Goal: Task Accomplishment & Management: Manage account settings

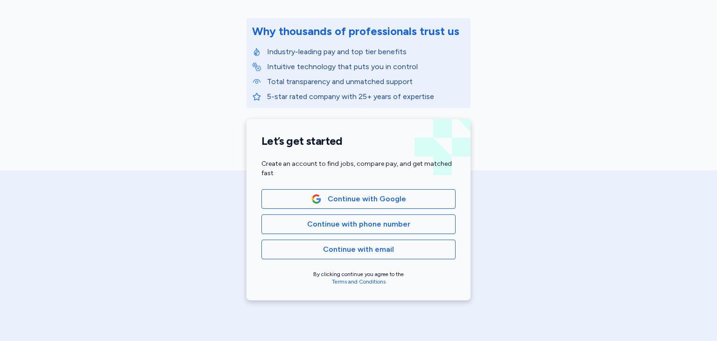
scroll to position [114, 0]
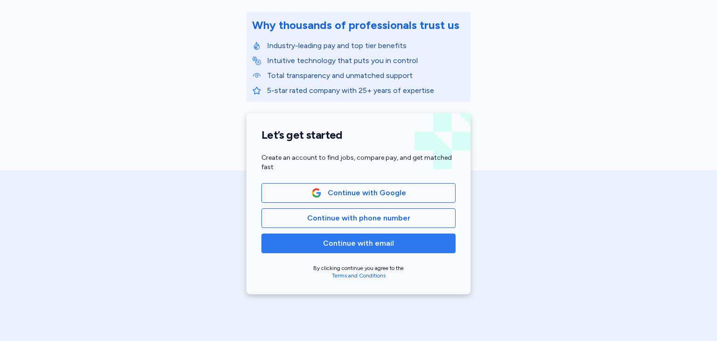
click at [396, 240] on span "Continue with email" at bounding box center [358, 243] width 178 height 11
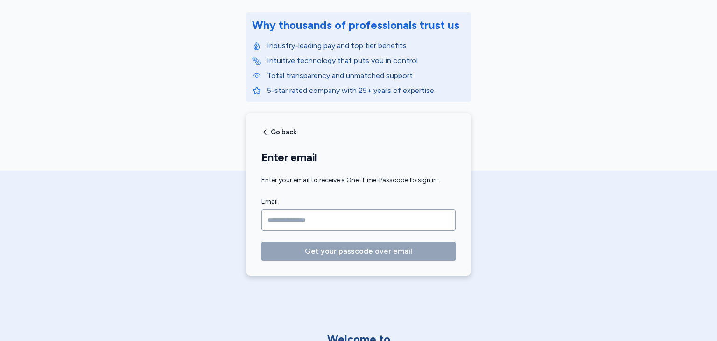
click at [404, 224] on input "Email" at bounding box center [358, 219] width 194 height 21
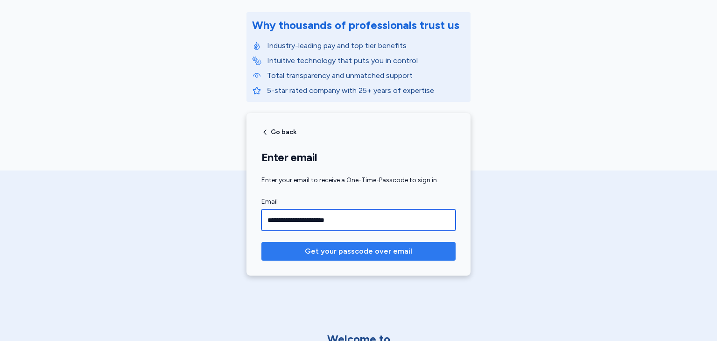
type input "**********"
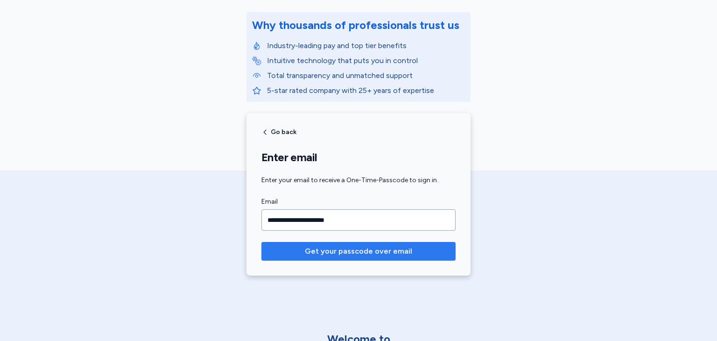
click at [316, 247] on span "Get your passcode over email" at bounding box center [358, 250] width 107 height 11
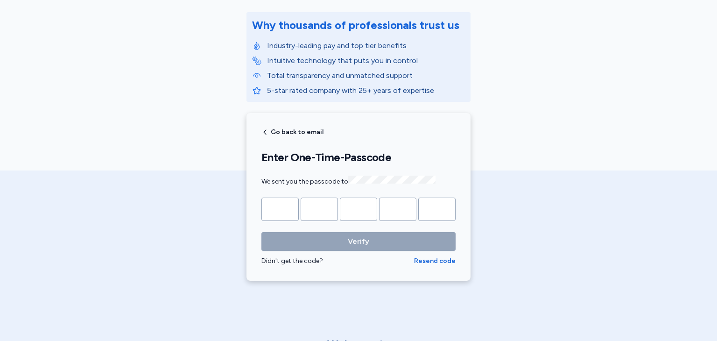
type input "*"
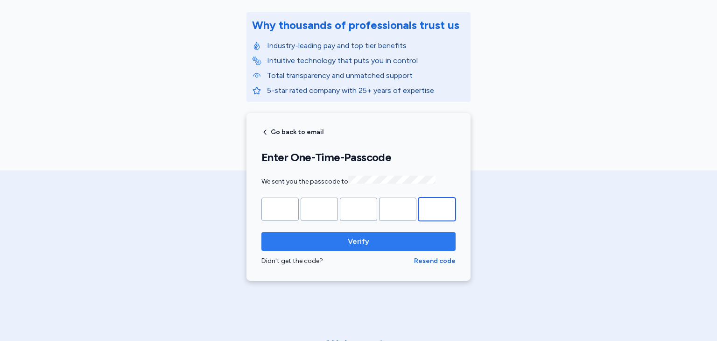
type input "*"
click at [366, 236] on span "Verify" at bounding box center [358, 241] width 21 height 11
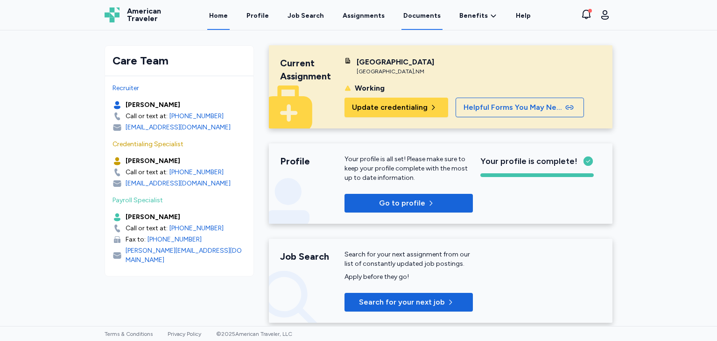
click at [418, 19] on link "Documents" at bounding box center [421, 15] width 41 height 29
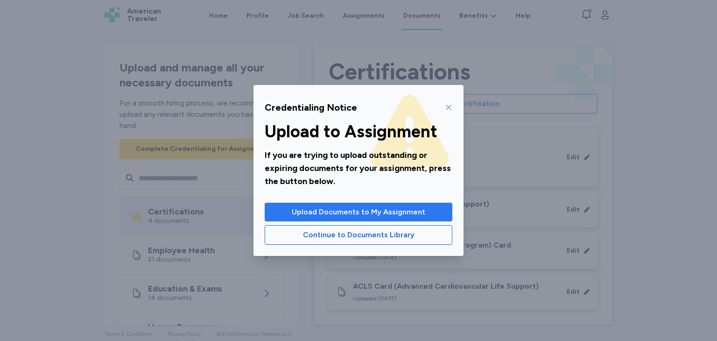
click at [356, 213] on span "Upload Documents to My Assignment" at bounding box center [358, 211] width 133 height 11
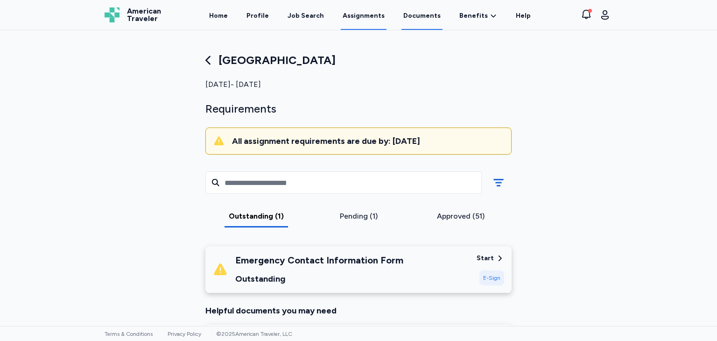
click at [420, 18] on link "Documents" at bounding box center [421, 15] width 41 height 29
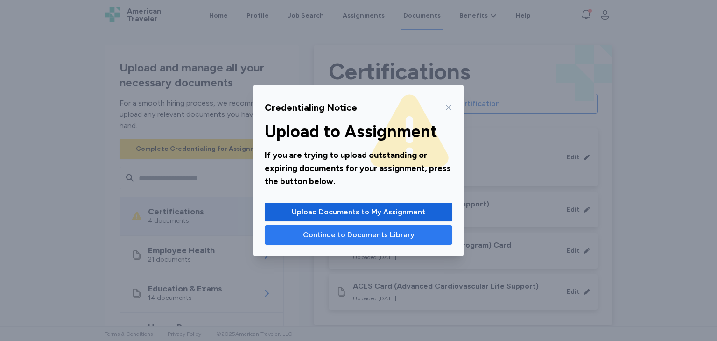
click at [349, 238] on span "Continue to Documents Library" at bounding box center [359, 234] width 112 height 11
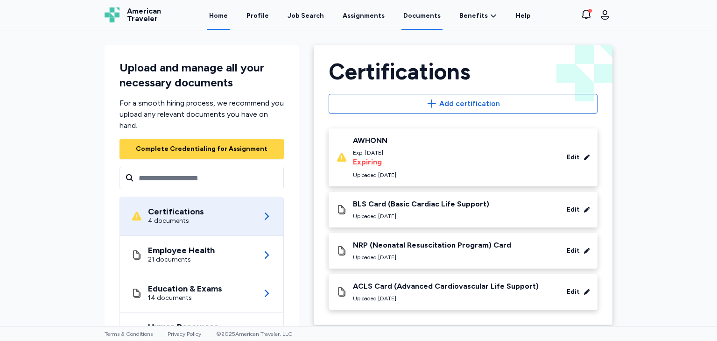
click at [230, 17] on link "Home" at bounding box center [218, 15] width 22 height 29
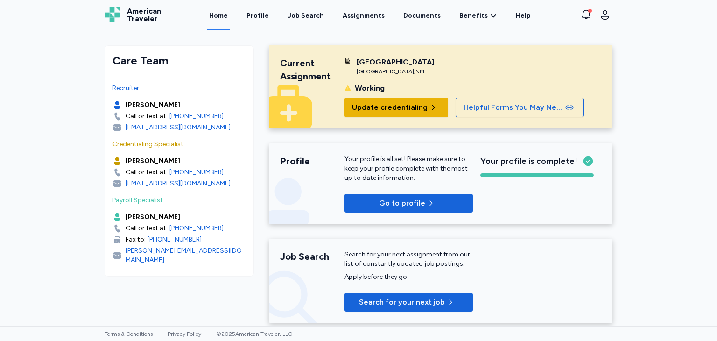
click at [350, 103] on button "Update credentialing" at bounding box center [396, 108] width 104 height 20
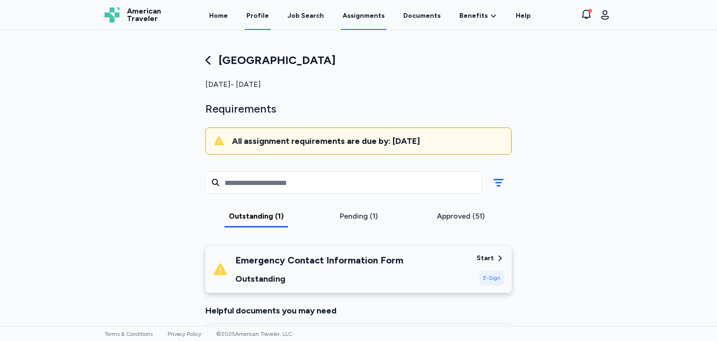
click at [260, 19] on link "Profile" at bounding box center [258, 15] width 26 height 29
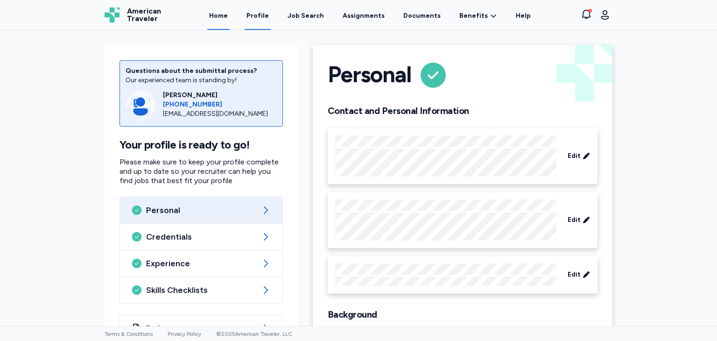
click at [230, 19] on link "Home" at bounding box center [218, 15] width 22 height 29
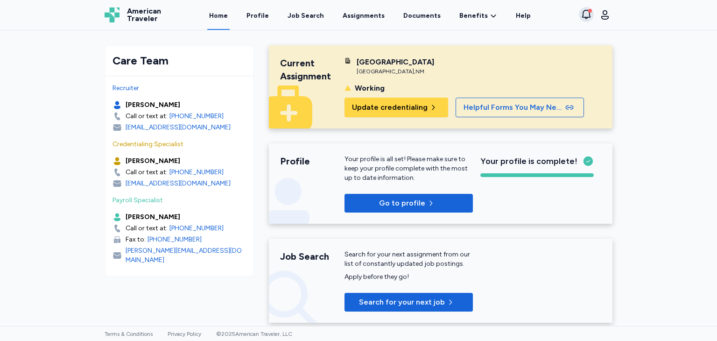
click at [587, 17] on icon "button" at bounding box center [586, 13] width 8 height 9
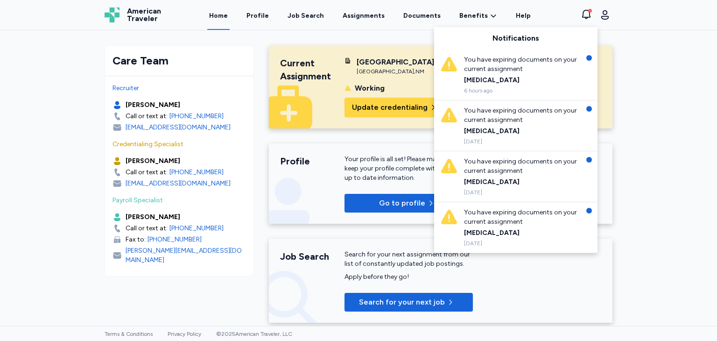
click at [530, 70] on div "You have expiring documents on your current assignment" at bounding box center [522, 64] width 117 height 19
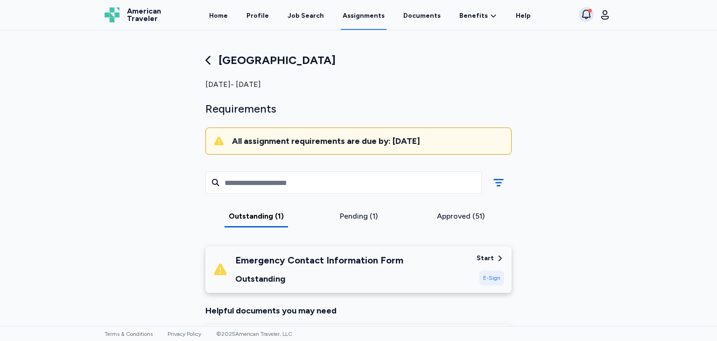
click at [586, 13] on icon "button" at bounding box center [586, 14] width 11 height 11
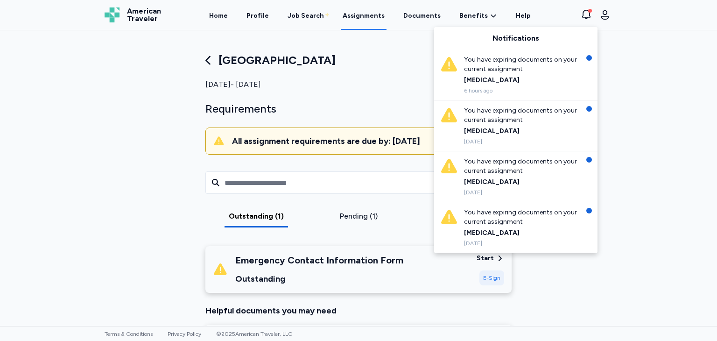
click at [535, 223] on div "You have expiring documents on your current assignment" at bounding box center [522, 217] width 117 height 19
click at [489, 232] on div "[MEDICAL_DATA]" at bounding box center [522, 232] width 117 height 9
click at [470, 215] on div "You have expiring documents on your current assignment" at bounding box center [522, 217] width 117 height 19
click at [480, 184] on div "[MEDICAL_DATA]" at bounding box center [522, 181] width 117 height 9
click at [500, 118] on div "You have expiring documents on your current assignment" at bounding box center [522, 115] width 117 height 19
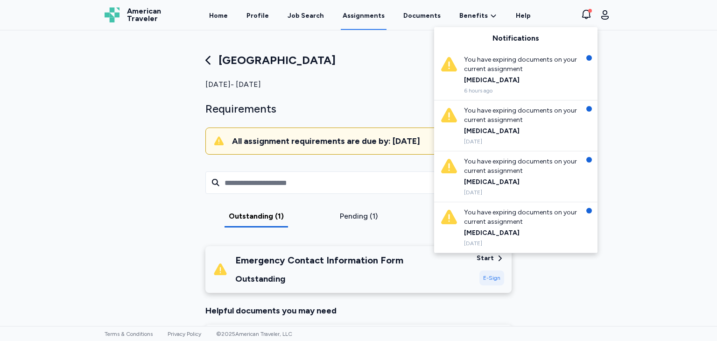
click at [493, 74] on div "You have expiring documents on your current assignment [MEDICAL_DATA] 6 hours a…" at bounding box center [522, 74] width 117 height 39
click at [449, 63] on icon at bounding box center [448, 64] width 15 height 14
click at [589, 59] on div at bounding box center [589, 58] width 6 height 6
click at [434, 77] on div "[GEOGRAPHIC_DATA] [DATE] - [DATE] Requirements All assignment requirements are …" at bounding box center [358, 105] width 321 height 105
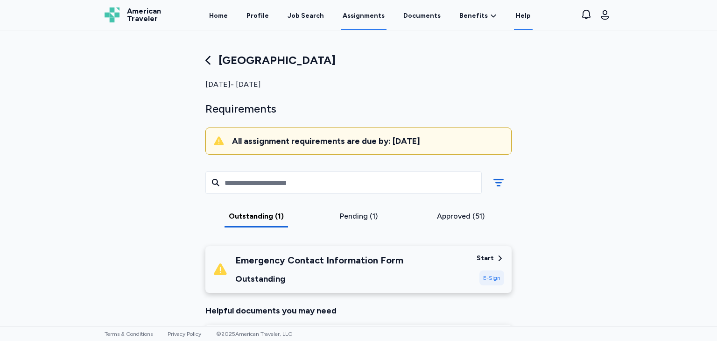
click at [519, 17] on link "Help" at bounding box center [523, 15] width 19 height 29
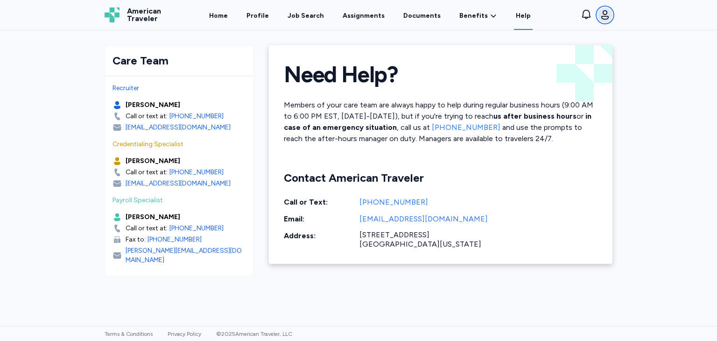
click at [608, 15] on icon "button" at bounding box center [604, 14] width 11 height 11
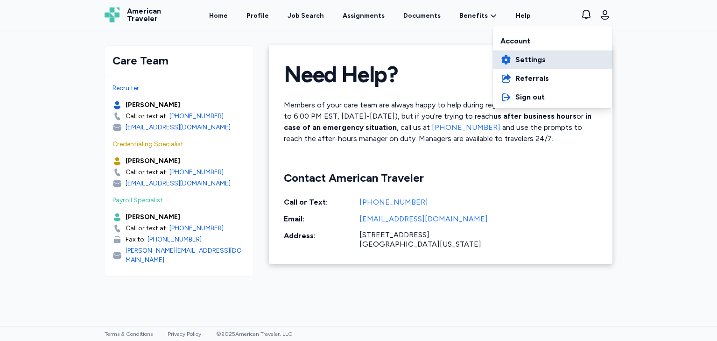
click at [532, 62] on span "Settings" at bounding box center [530, 59] width 30 height 11
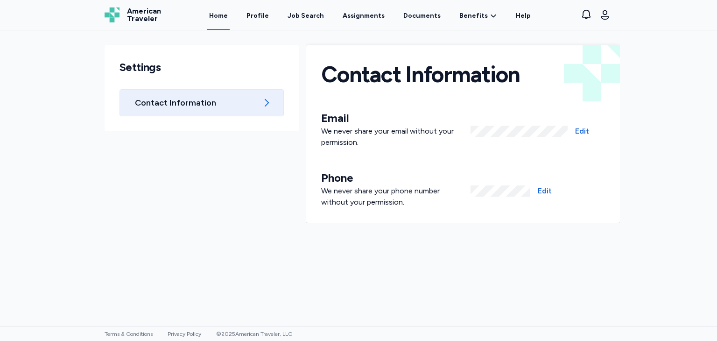
click at [223, 13] on link "Home" at bounding box center [218, 15] width 22 height 29
